Goal: Transaction & Acquisition: Purchase product/service

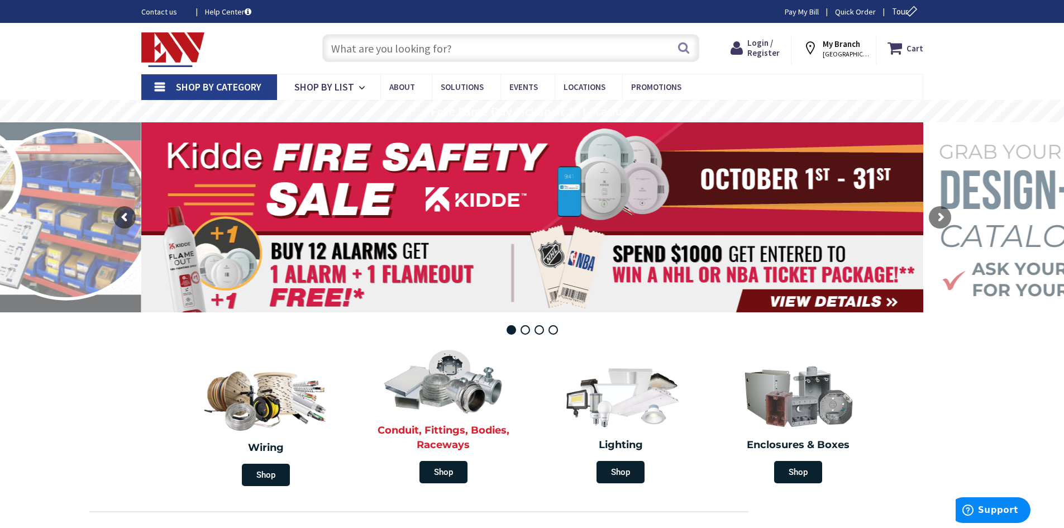
click at [460, 404] on img at bounding box center [443, 380] width 128 height 75
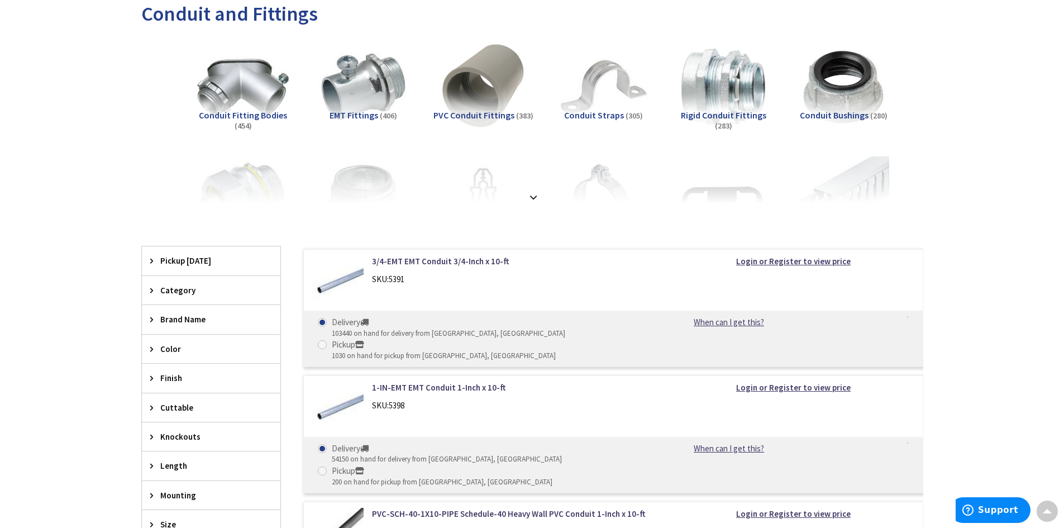
scroll to position [279, 0]
